Goal: Information Seeking & Learning: Learn about a topic

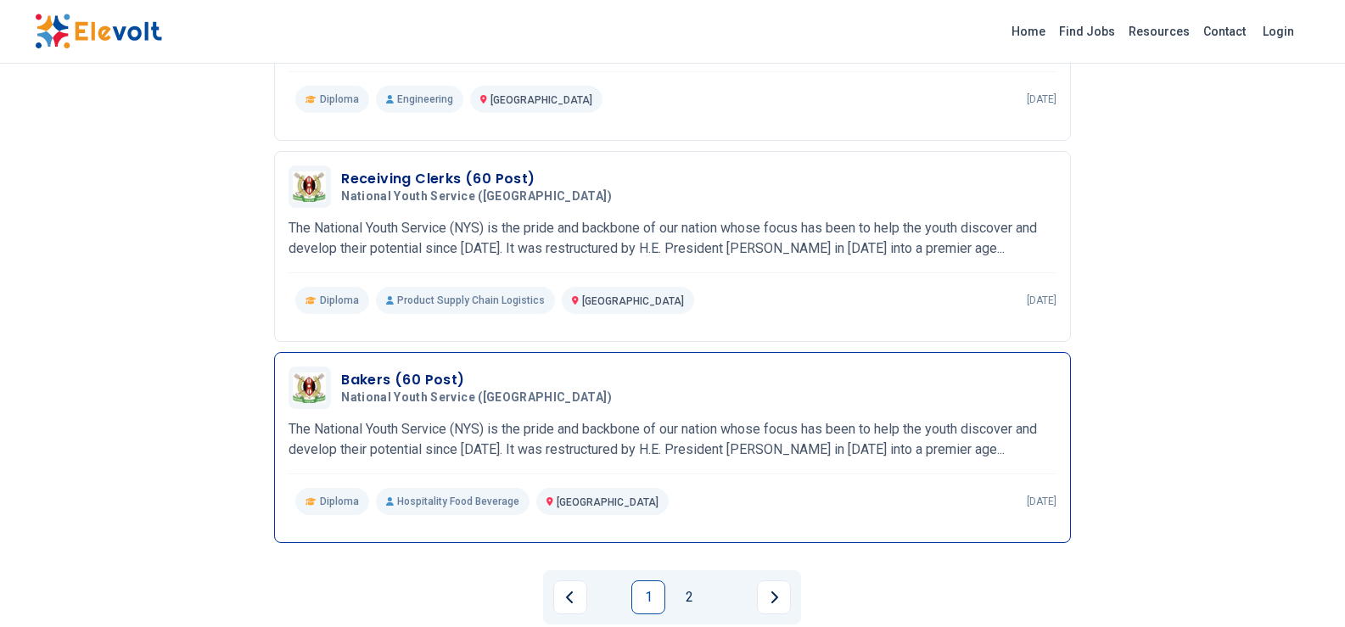
scroll to position [1783, 0]
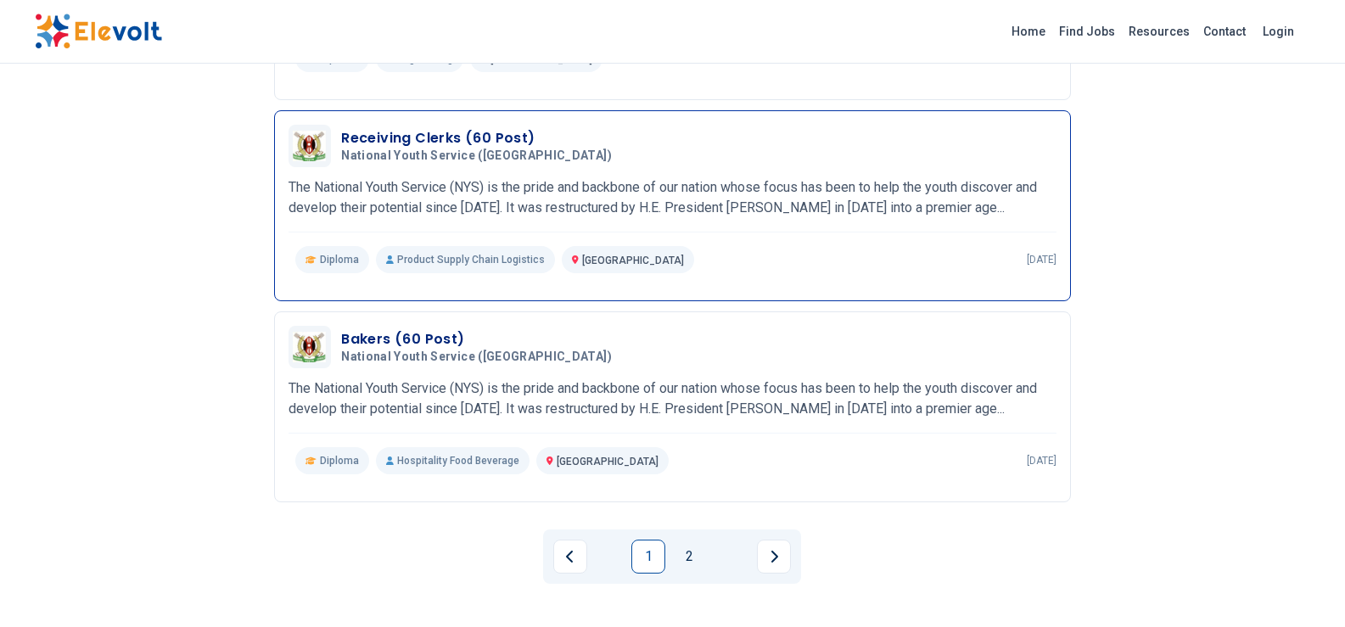
click at [468, 132] on h3 "Receiving Clerks (60 Post)" at bounding box center [480, 138] width 278 height 20
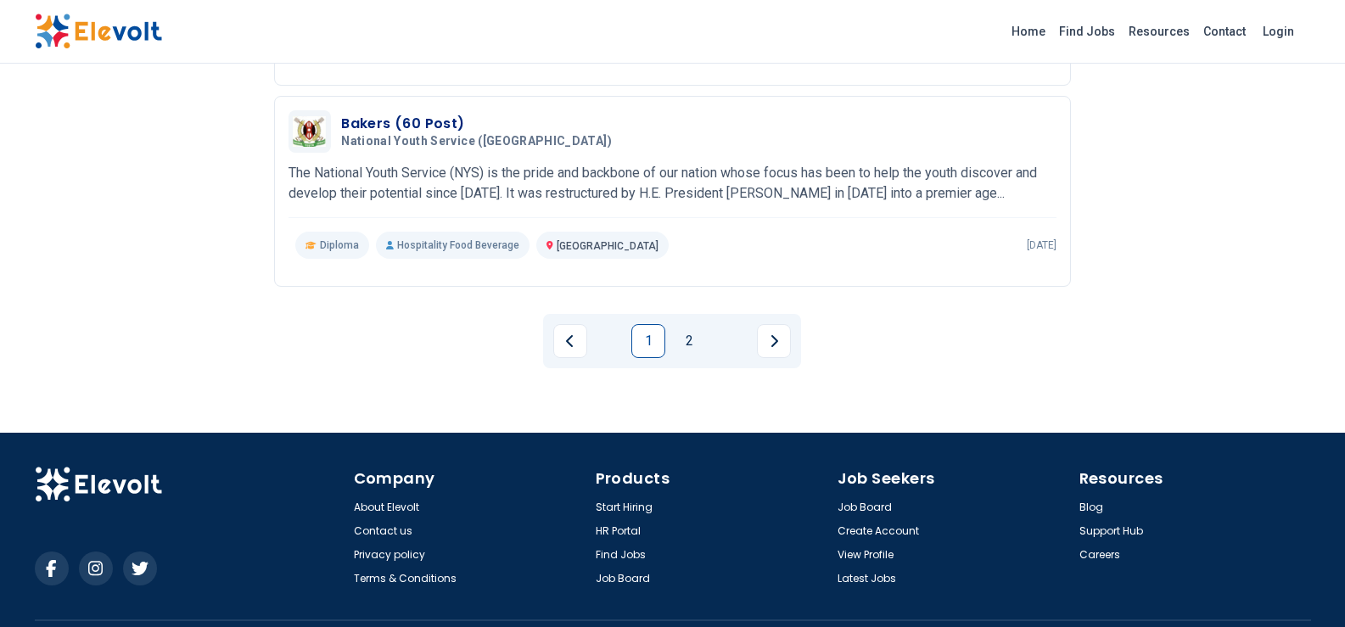
scroll to position [2037, 0]
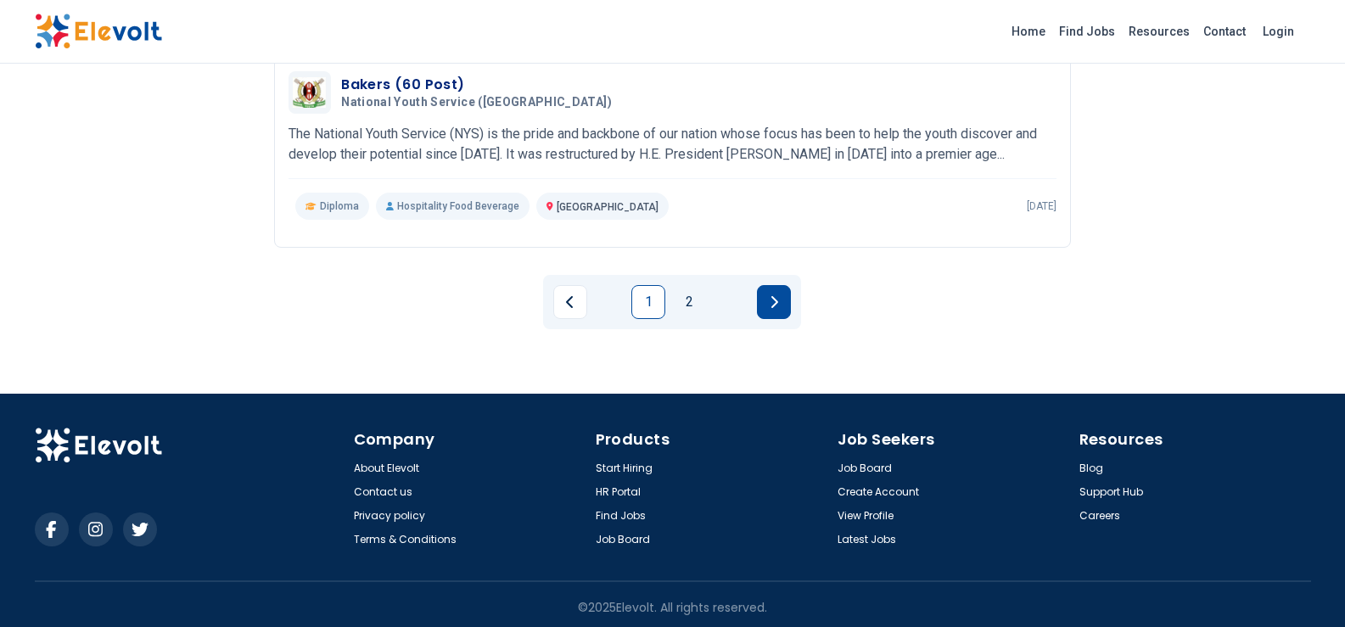
click at [775, 301] on icon "Next page" at bounding box center [774, 302] width 8 height 14
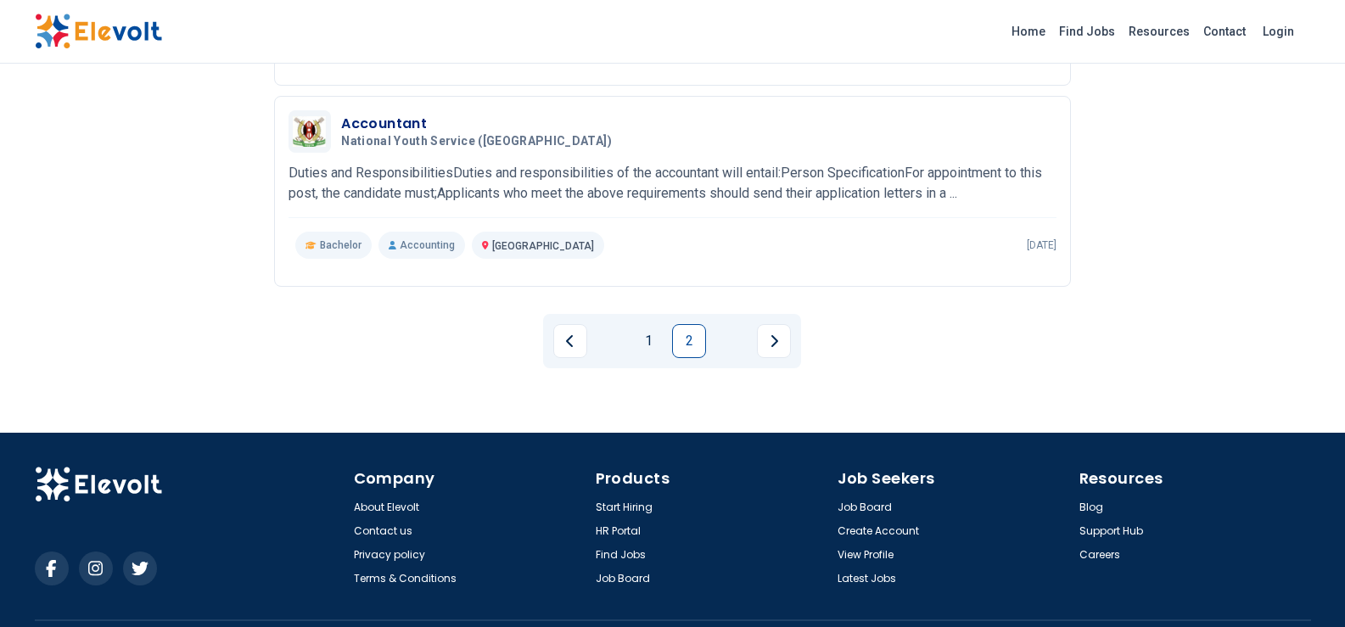
scroll to position [2013, 0]
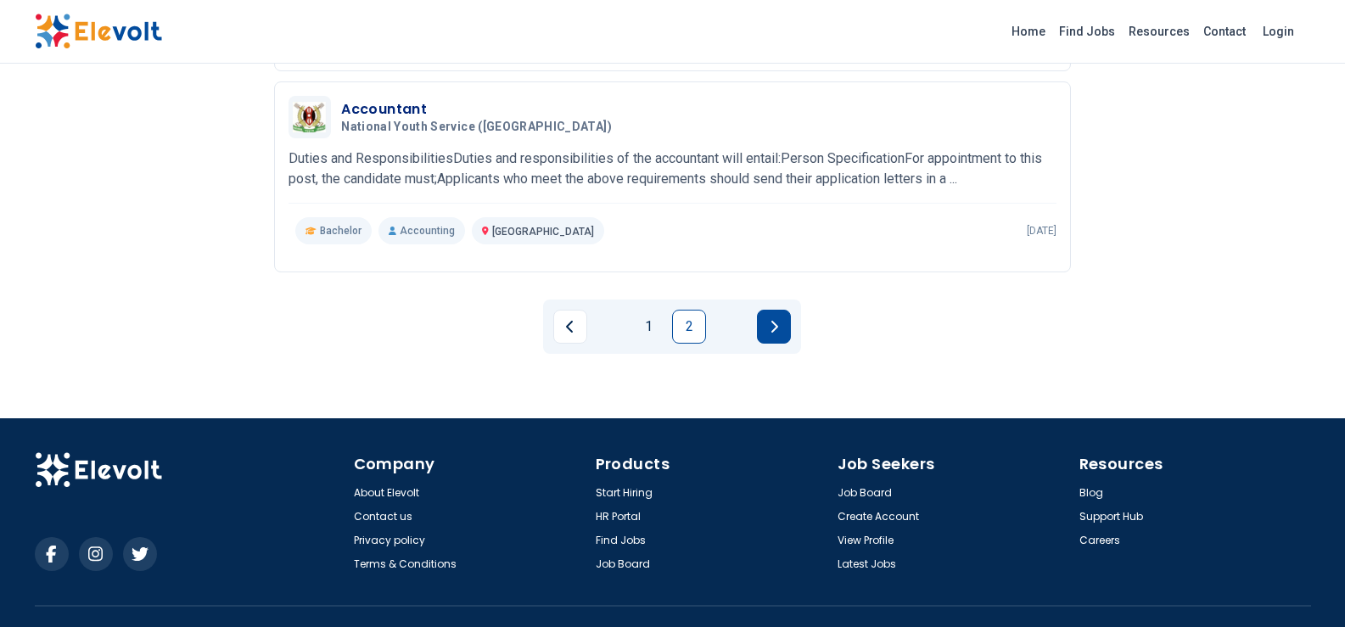
click at [769, 320] on button "Next page" at bounding box center [774, 327] width 34 height 34
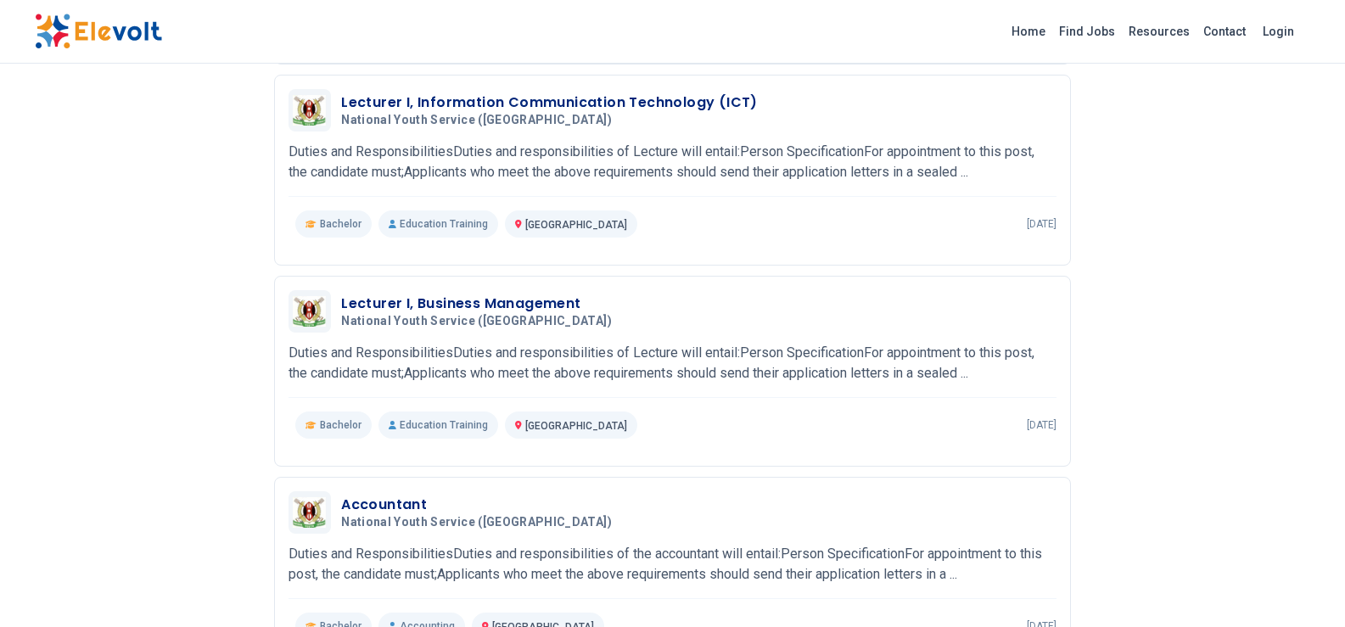
scroll to position [1588, 0]
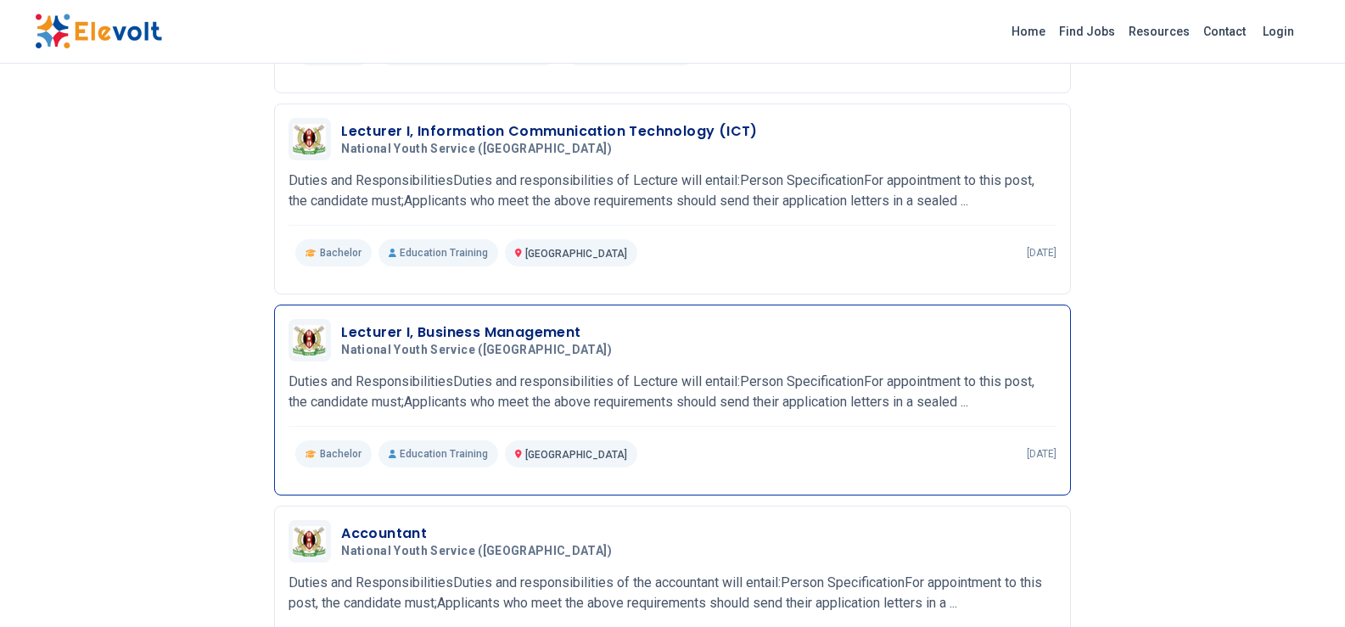
click at [505, 334] on h3 "Lecturer I, Business Management" at bounding box center [480, 333] width 278 height 20
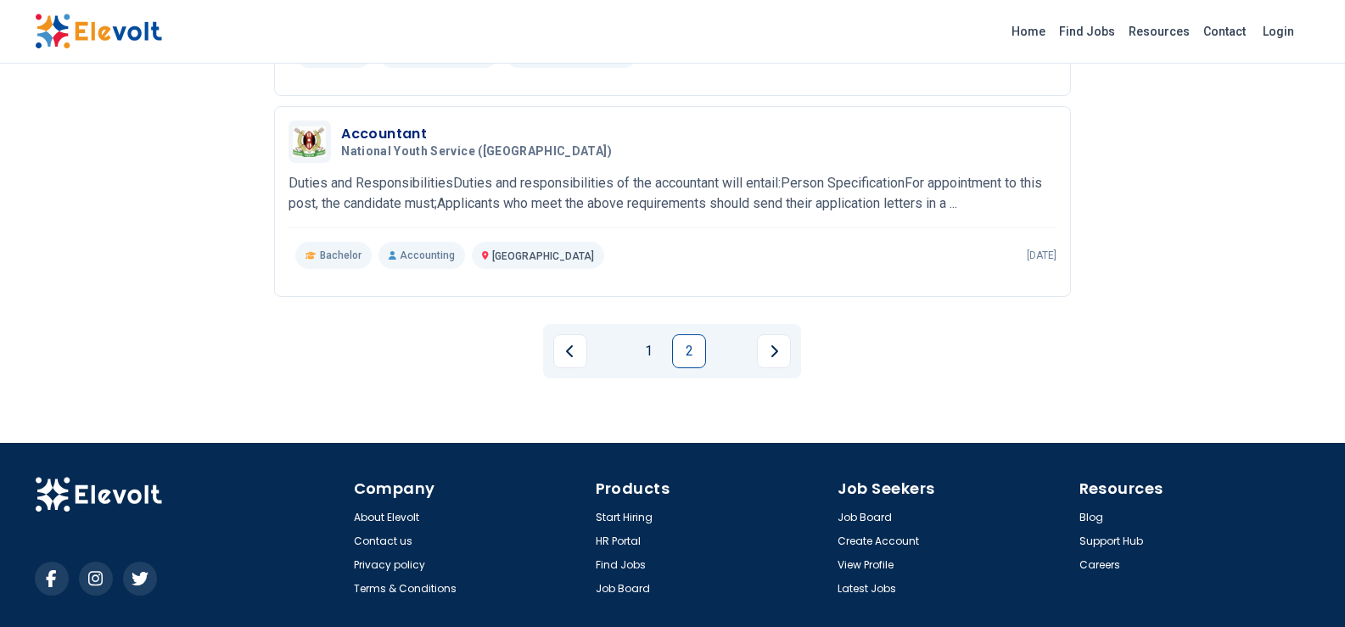
scroll to position [1958, 0]
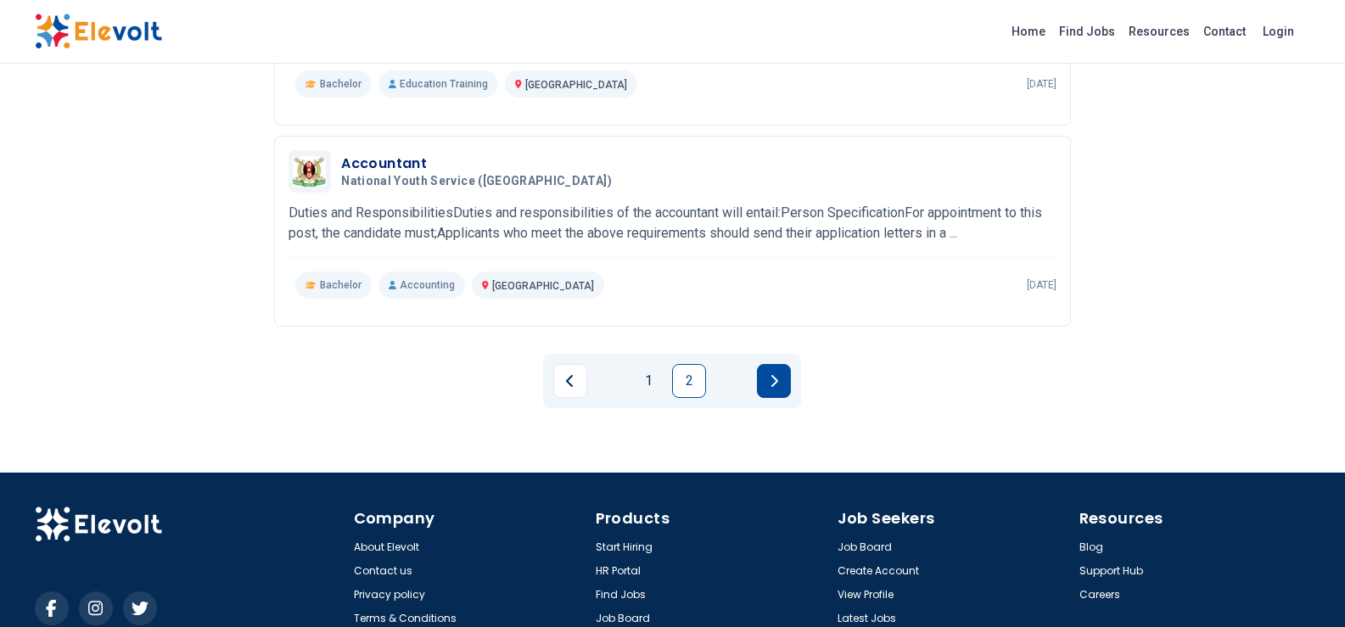
click at [764, 371] on button "Next page" at bounding box center [774, 381] width 34 height 34
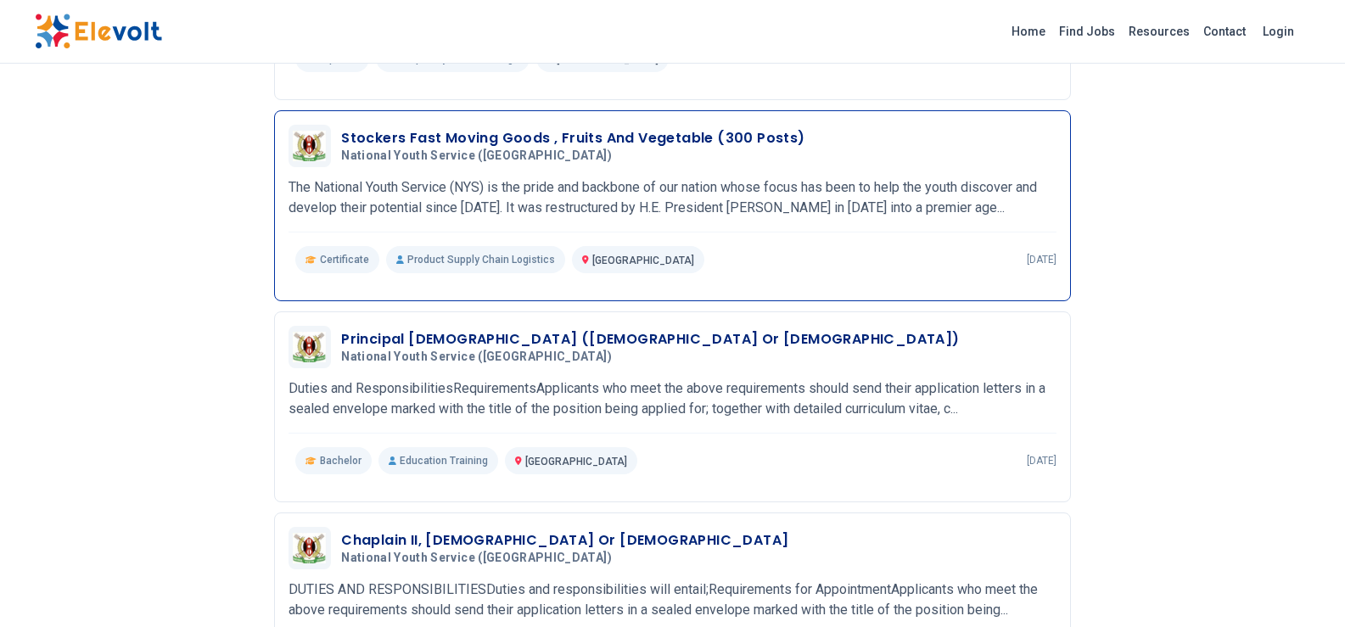
scroll to position [345, 0]
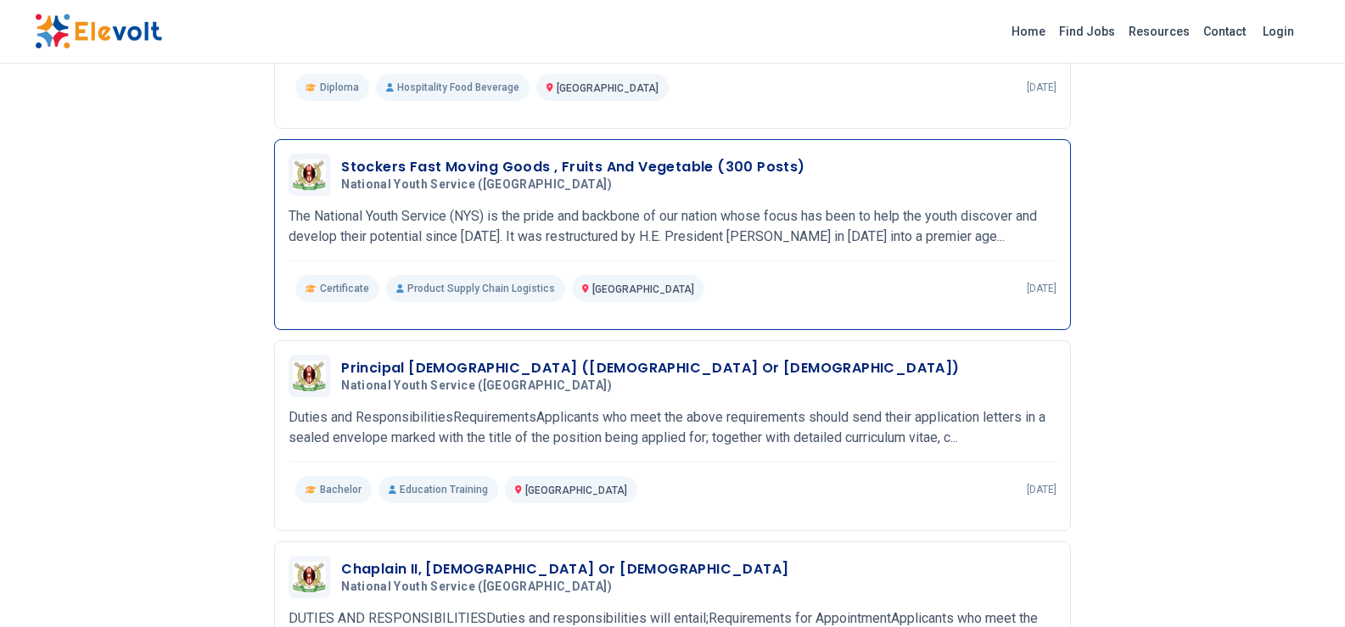
click at [379, 160] on h3 "Stockers Fast Moving Goods , Fruits And Vegetable (300 Posts)" at bounding box center [572, 167] width 463 height 20
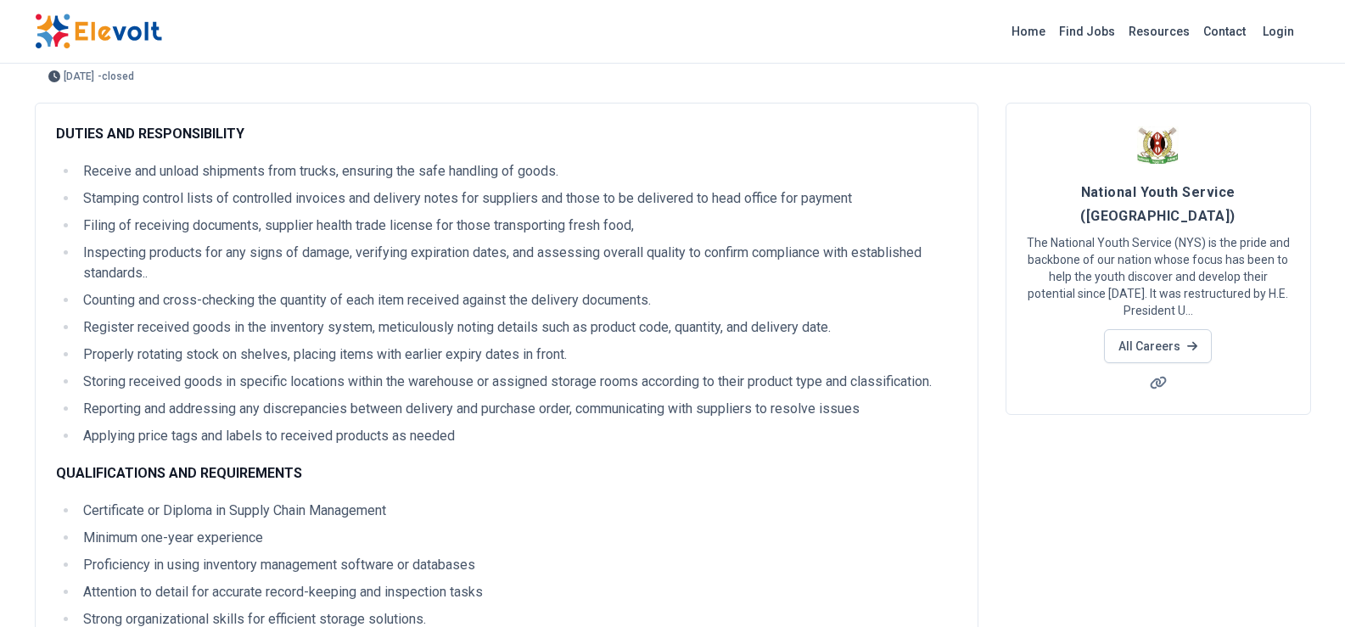
scroll to position [66, 0]
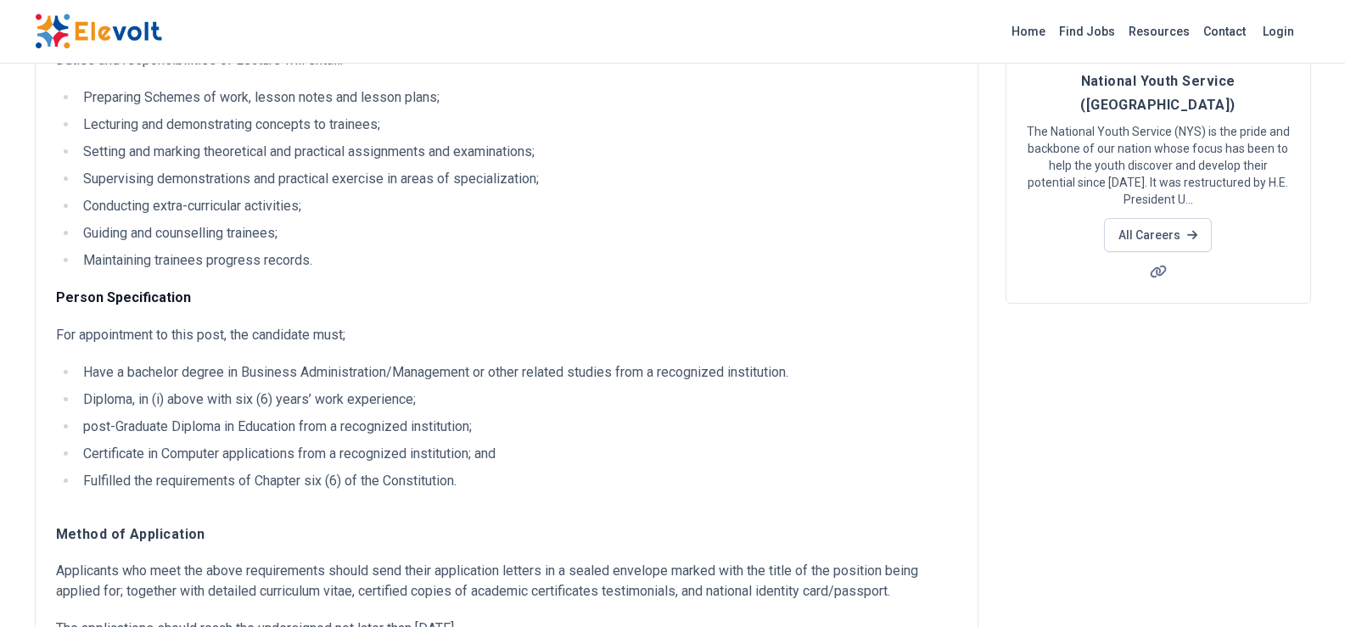
scroll to position [170, 0]
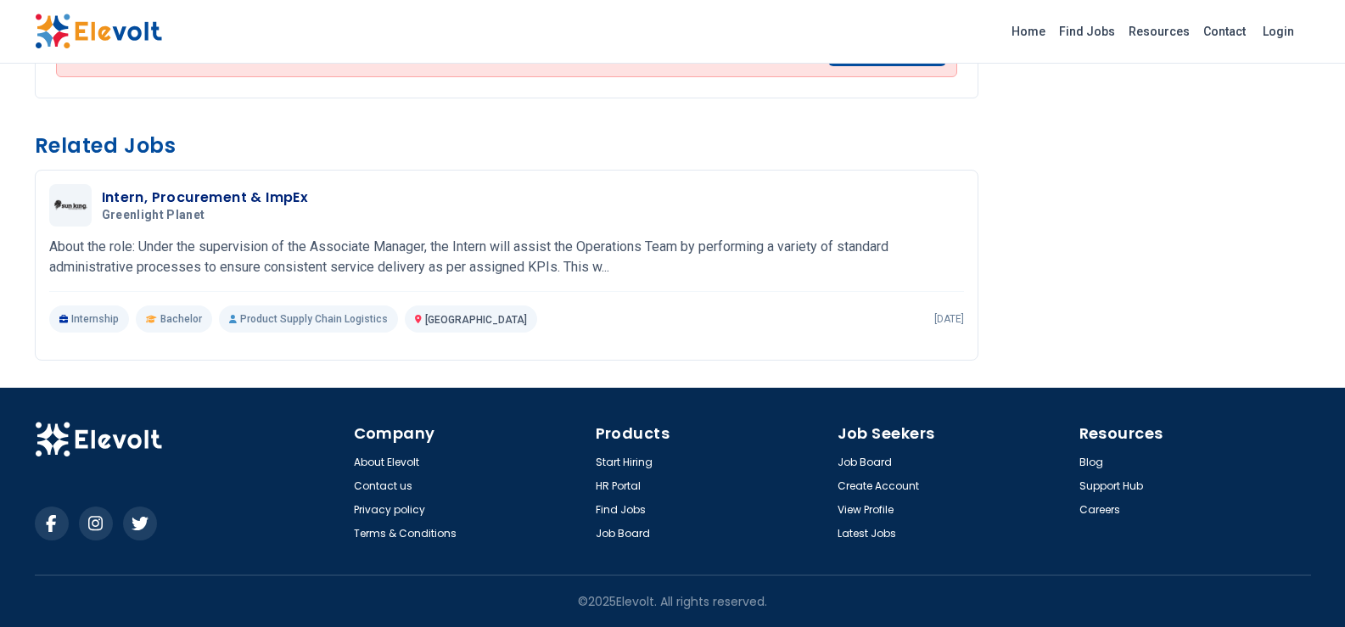
scroll to position [362, 0]
